Goal: Transaction & Acquisition: Purchase product/service

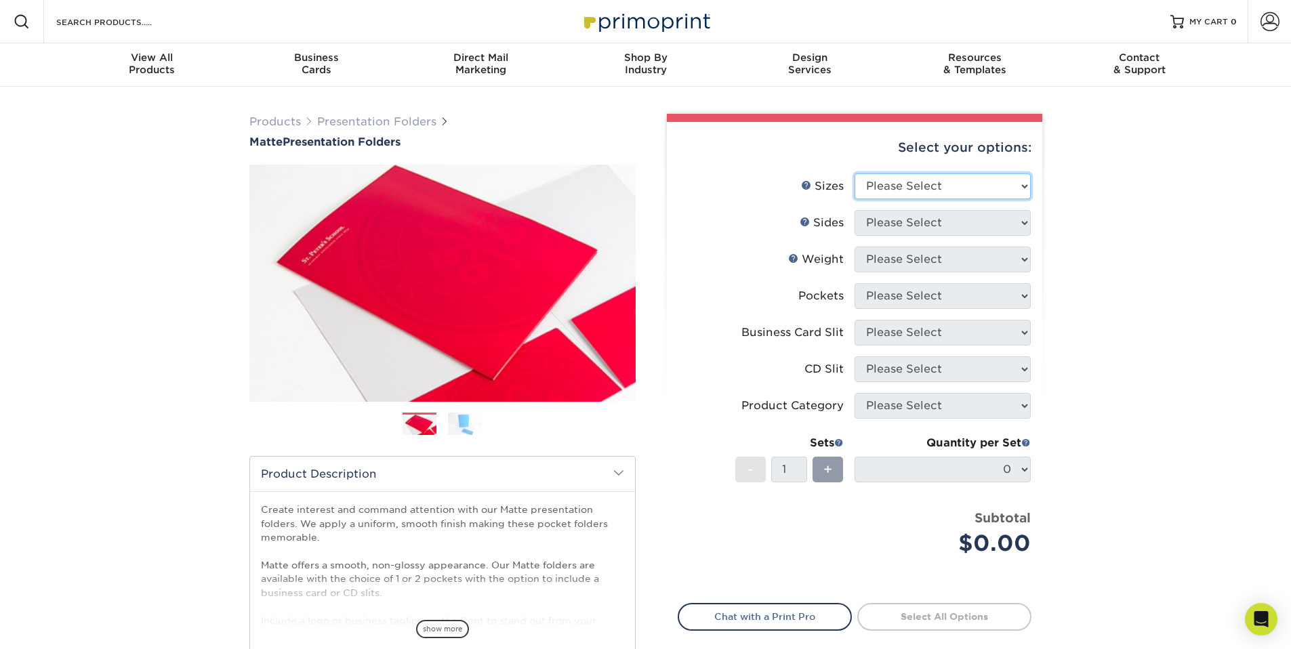
click at [910, 186] on select "Please Select 6" x 9" 9" x 12"" at bounding box center [942, 186] width 176 height 26
select select "9.00x12.00"
click at [854, 173] on select "Please Select 6" x 9" 9" x 12"" at bounding box center [942, 186] width 176 height 26
click at [905, 224] on select "Please Select Print Both Sides Print Front Only" at bounding box center [942, 223] width 176 height 26
select select "32d3c223-f82c-492b-b915-ba065a00862f"
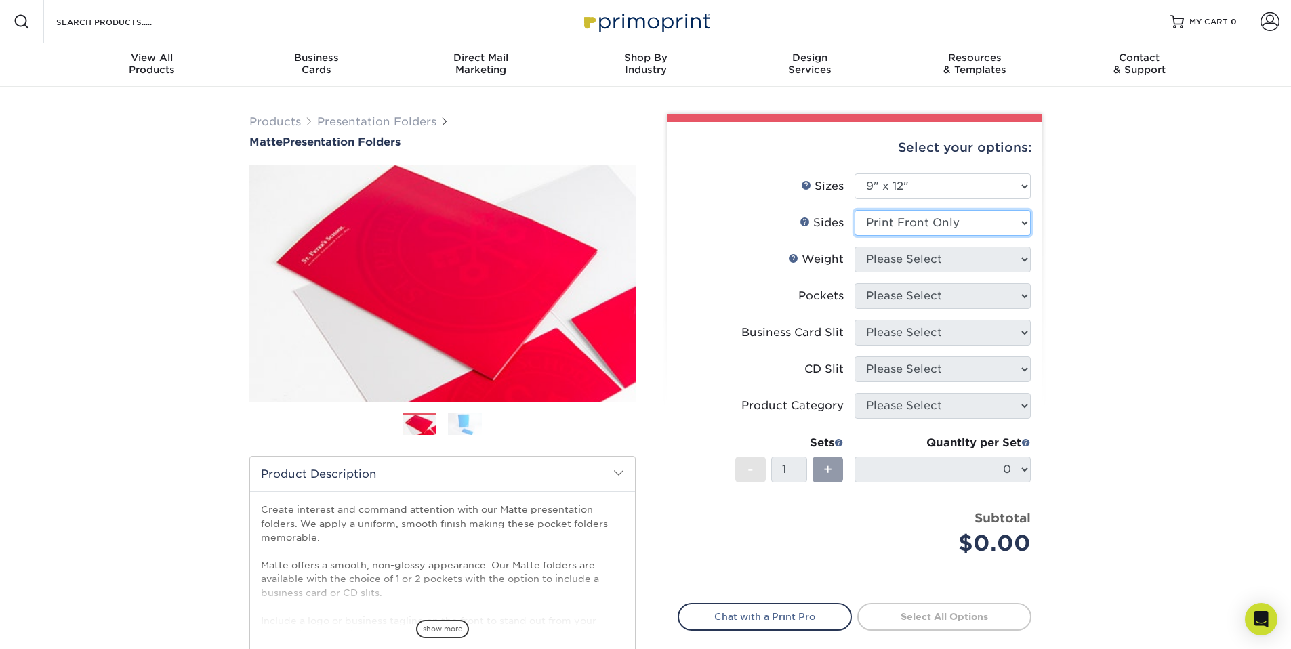
click at [854, 210] on select "Please Select Print Both Sides Print Front Only" at bounding box center [942, 223] width 176 height 26
click at [896, 255] on select "Please Select 14PT 16PT" at bounding box center [942, 260] width 176 height 26
select select "16PT"
click at [854, 247] on select "Please Select 14PT 16PT" at bounding box center [942, 260] width 176 height 26
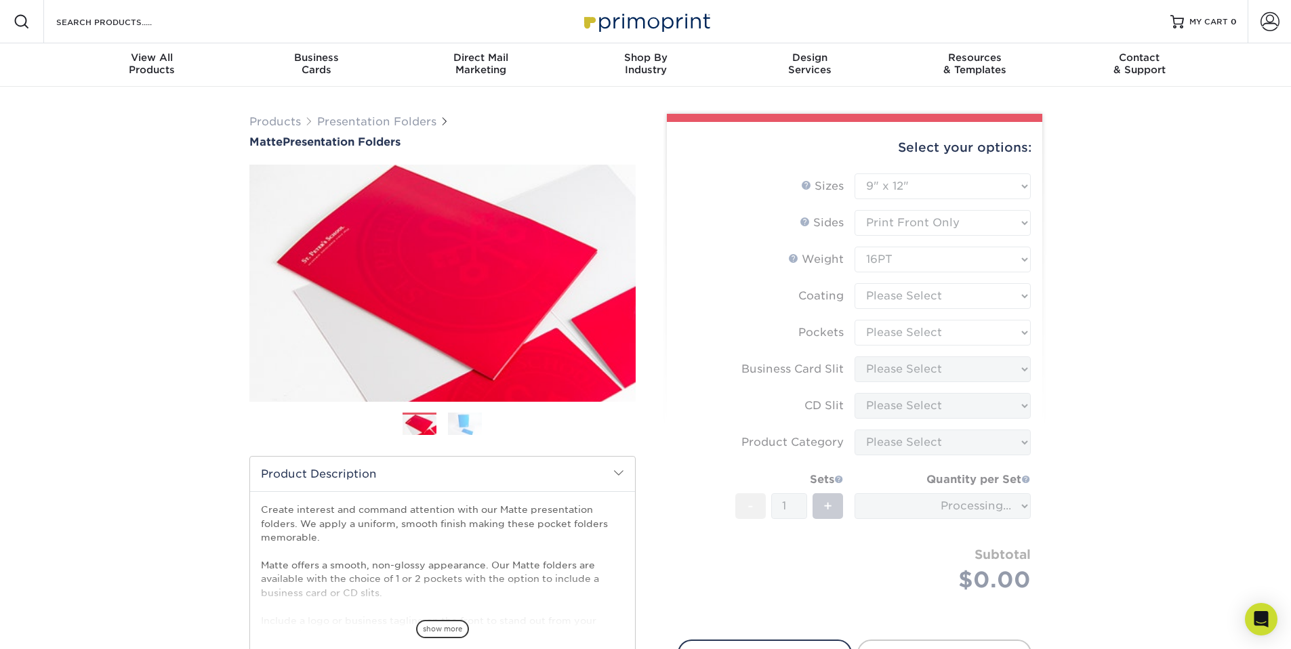
drag, startPoint x: 896, startPoint y: 255, endPoint x: 883, endPoint y: 297, distance: 43.9
click at [883, 296] on form "Sizes Help Sizes Please Select 6" x 9" 9" x 12" Sides Weight Help" at bounding box center [855, 398] width 354 height 451
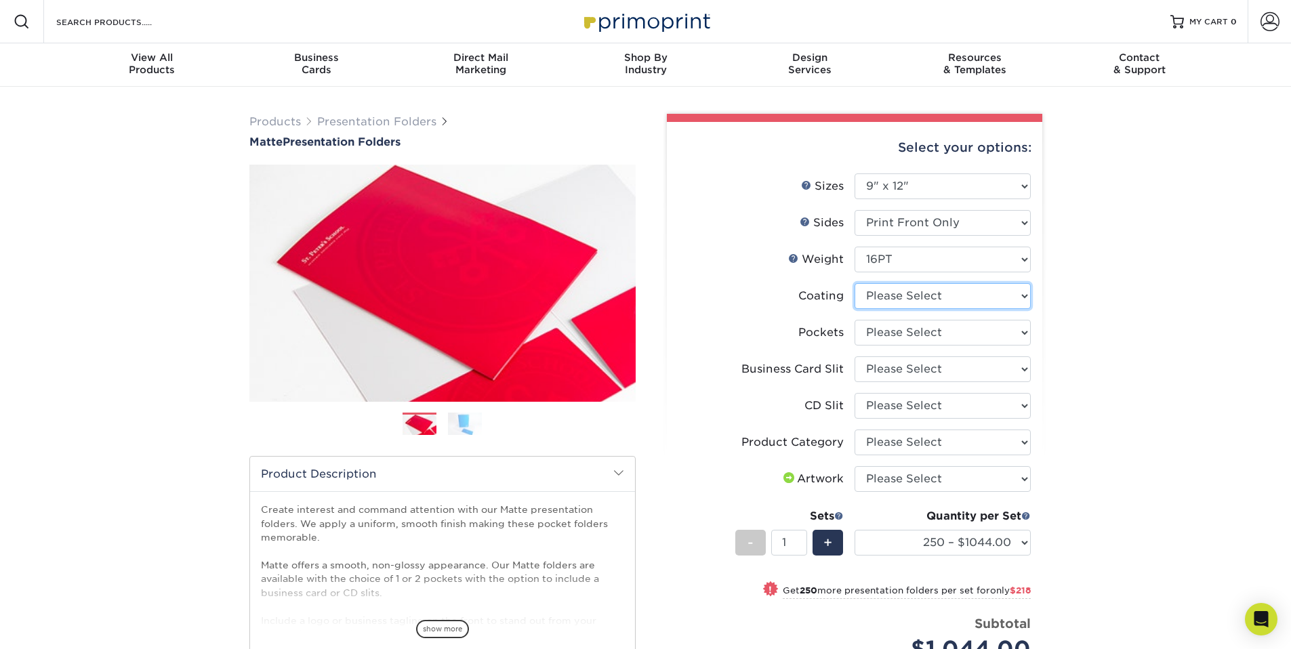
click at [933, 295] on select at bounding box center [942, 296] width 176 height 26
select select "121bb7b5-3b4d-429f-bd8d-bbf80e953313"
click at [854, 283] on select at bounding box center [942, 296] width 176 height 26
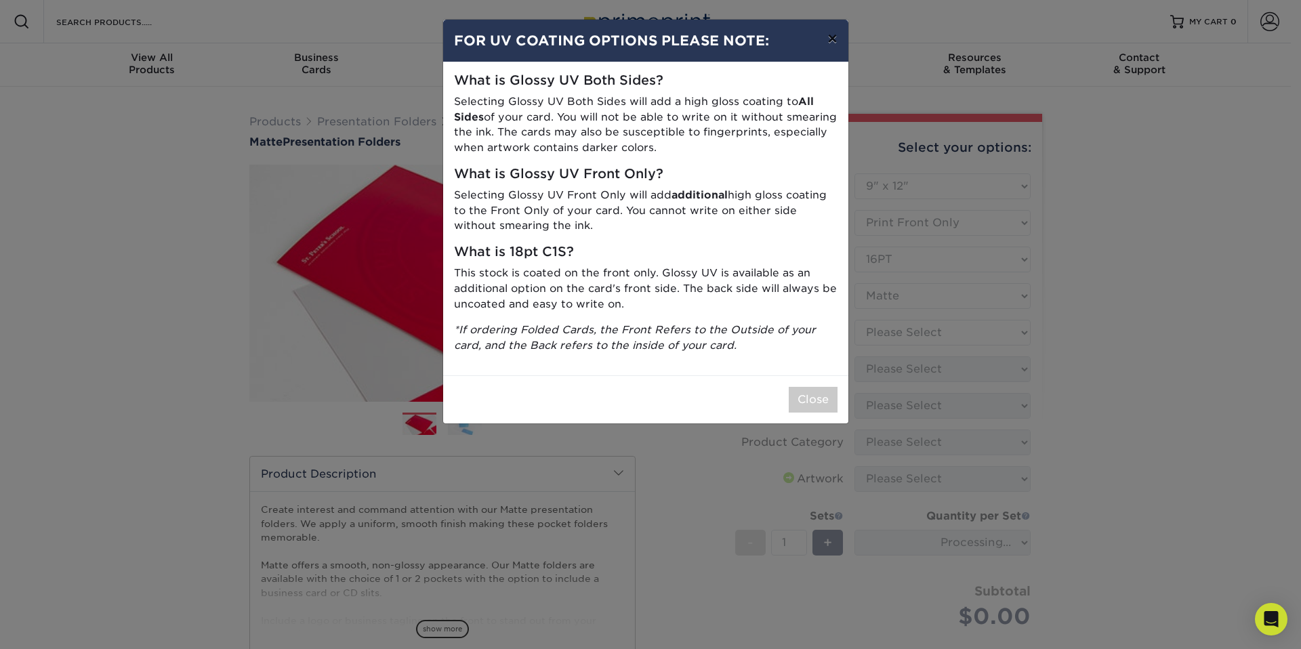
click at [837, 44] on button "×" at bounding box center [831, 39] width 31 height 38
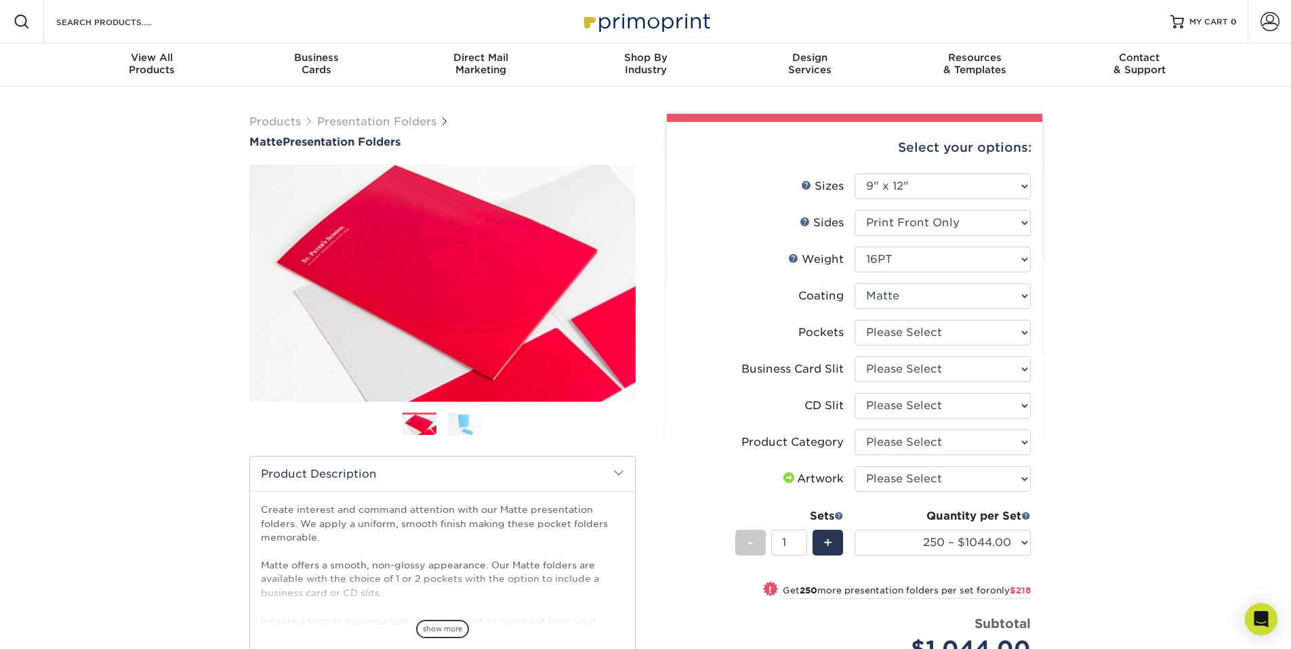
click at [1193, 392] on div "Products Presentation Folders Matte Presentation Folders Previous Next" at bounding box center [645, 477] width 1291 height 780
click at [926, 332] on select "Please Select 1 Pocket on the Left (Front) Side 1 Pocket on the Right (Back) Si…" at bounding box center [942, 333] width 176 height 26
select select "e8427203-e3c7-4640-a4e8-bae00c228d98"
click at [854, 320] on select "Please Select 1 Pocket on the Left (Front) Side 1 Pocket on the Right (Back) Si…" at bounding box center [942, 333] width 176 height 26
click at [906, 371] on select "Please Select No Business Card Slits On Both Pockets - Horizontal On Both Pocke…" at bounding box center [942, 369] width 176 height 26
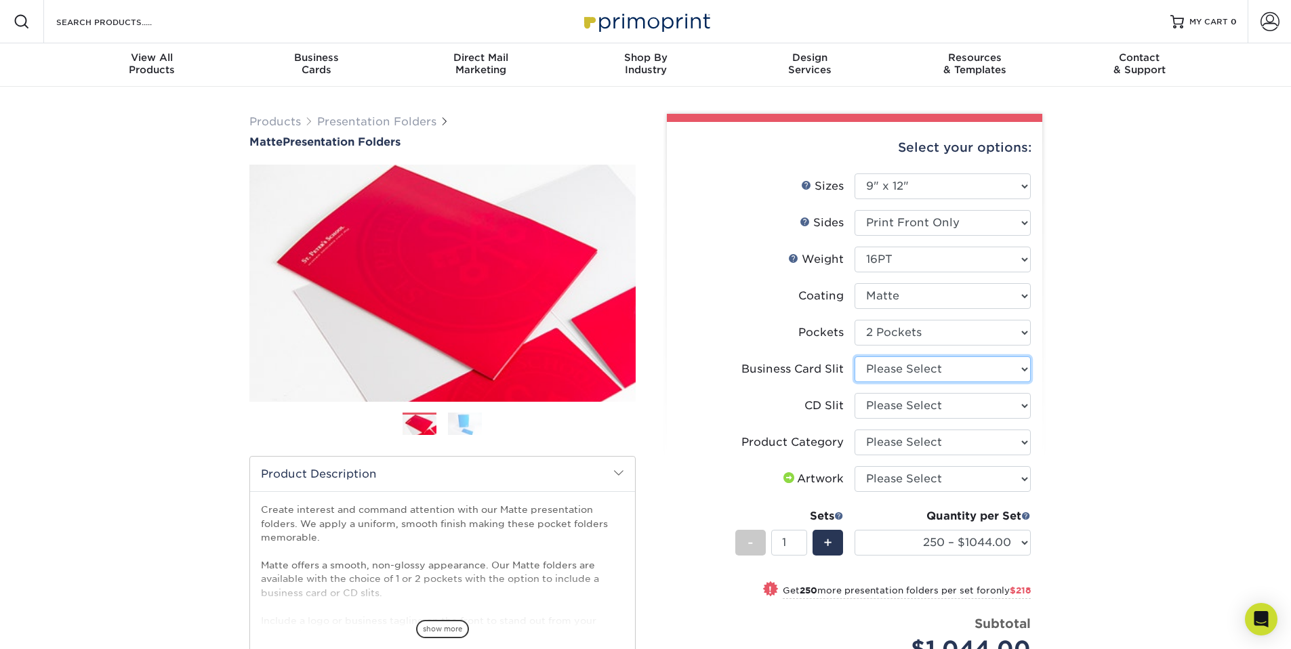
select select "8e249328-dfb3-4e9a-9503-f178185f32c5"
click at [854, 356] on select "Please Select No Business Card Slits On Both Pockets - Horizontal On Both Pocke…" at bounding box center [942, 369] width 176 height 26
click at [878, 400] on select "Please Select No CD Slit On the Left (Front) Pocket On the Right (Back) Pocket" at bounding box center [942, 406] width 176 height 26
select select "a092264a-7428-4d8e-b024-417dbebc6e25"
click at [854, 393] on select "Please Select No CD Slit On the Left (Front) Pocket On the Right (Back) Pocket" at bounding box center [942, 406] width 176 height 26
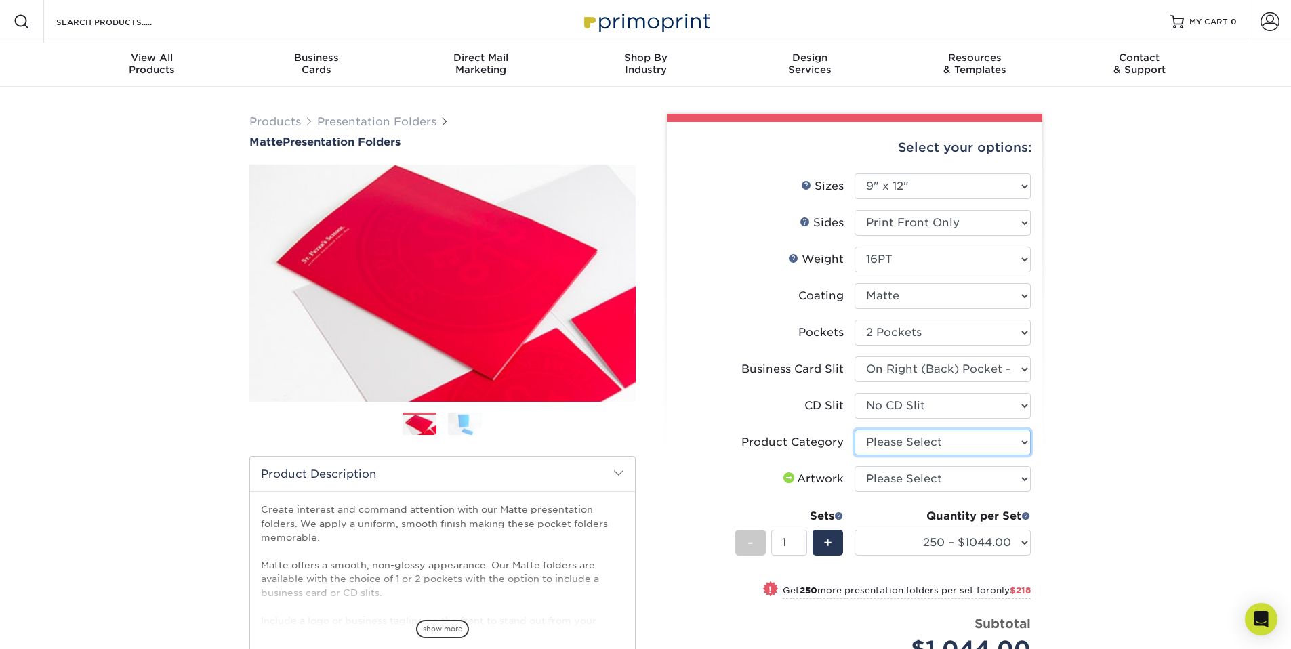
click at [896, 442] on select "Please Select Presentation Folders" at bounding box center [942, 443] width 176 height 26
select select "57f7a581-ec4a-49d7-930d-eb044a1d12ac"
click at [854, 430] on select "Please Select Presentation Folders" at bounding box center [942, 443] width 176 height 26
click at [907, 474] on select "Please Select I will upload files I need a design - $75" at bounding box center [942, 479] width 176 height 26
select select "upload"
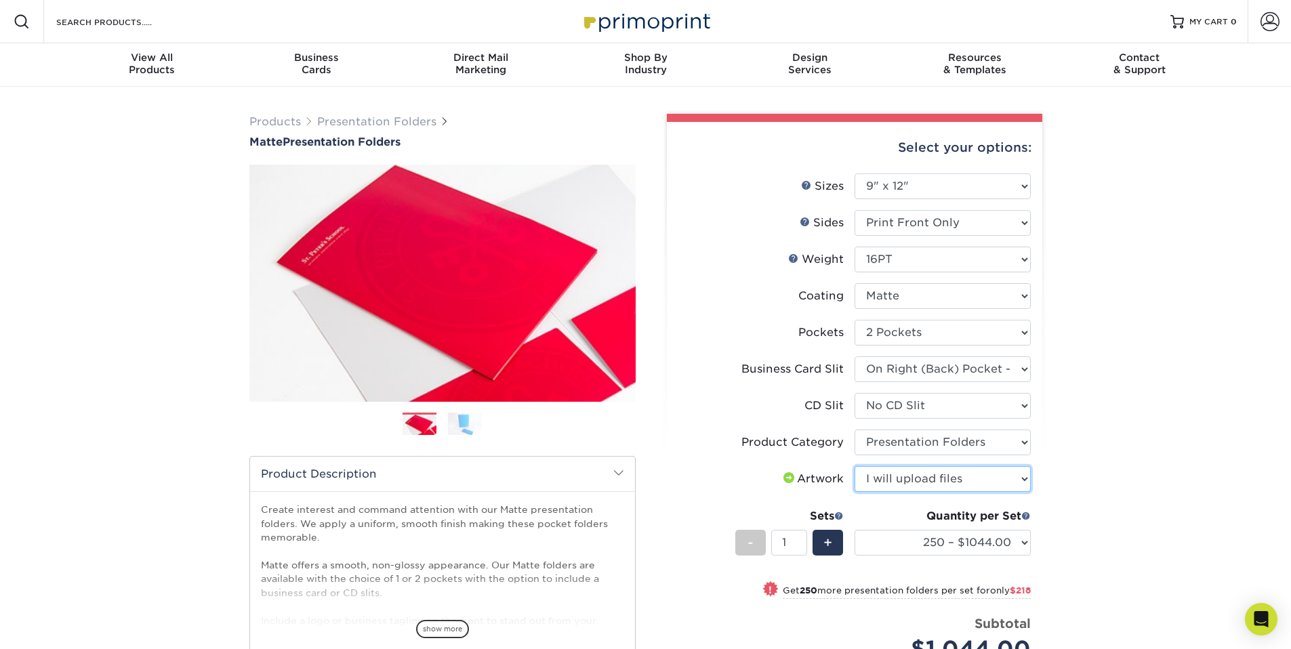
click at [854, 466] on select "Please Select I will upload files I need a design - $75" at bounding box center [942, 479] width 176 height 26
click at [1134, 453] on div "Products Presentation Folders Matte Presentation Folders Previous Next" at bounding box center [645, 477] width 1291 height 780
